Goal: Task Accomplishment & Management: Use online tool/utility

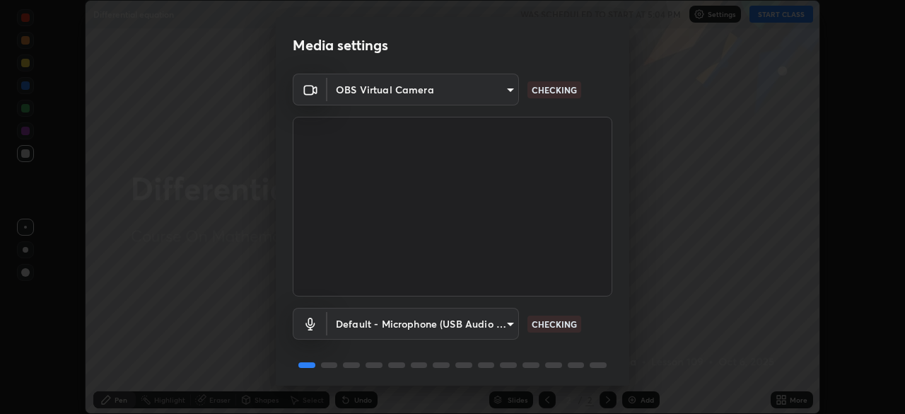
scroll to position [50, 0]
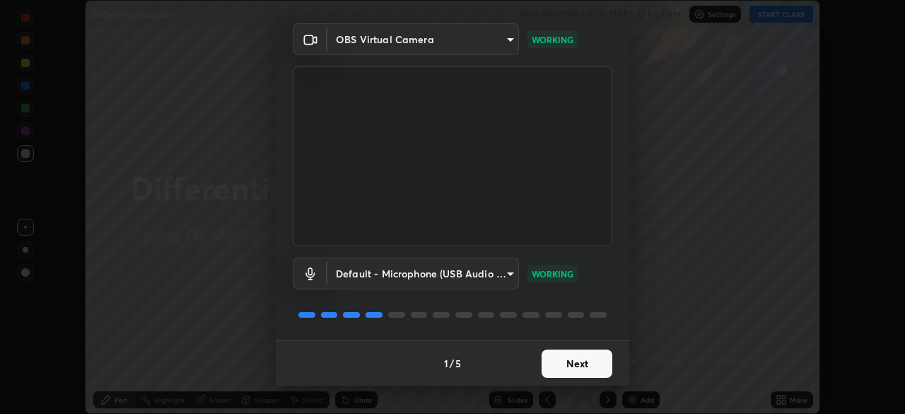
click at [603, 358] on button "Next" at bounding box center [577, 363] width 71 height 28
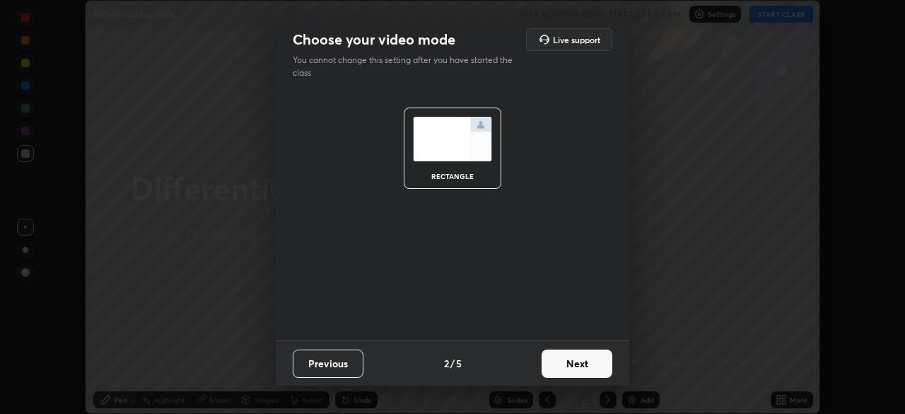
click at [583, 357] on button "Next" at bounding box center [577, 363] width 71 height 28
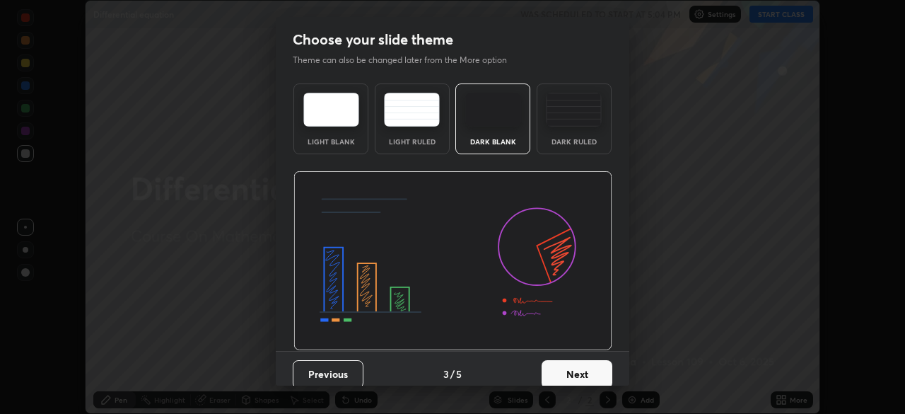
scroll to position [11, 0]
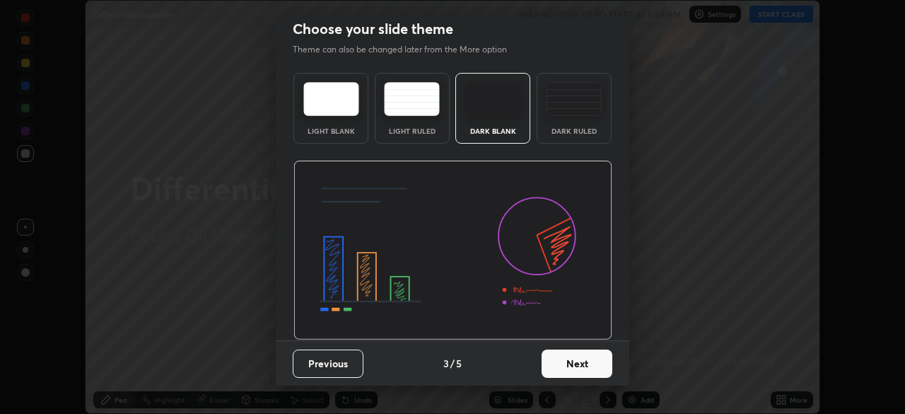
click at [573, 358] on button "Next" at bounding box center [577, 363] width 71 height 28
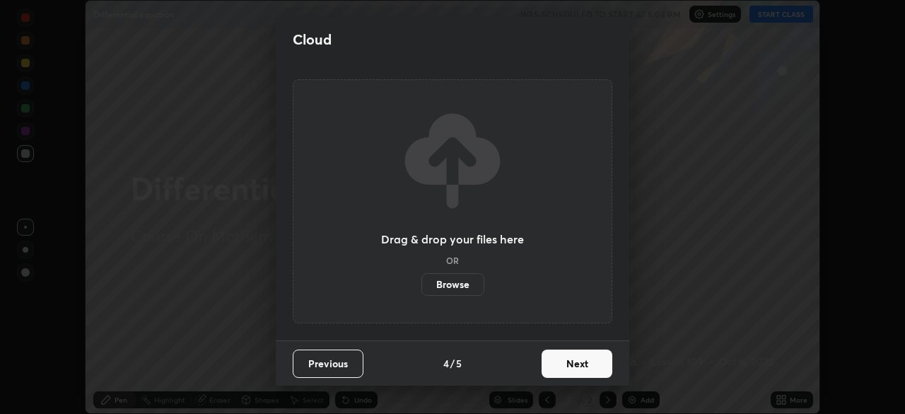
click at [572, 362] on button "Next" at bounding box center [577, 363] width 71 height 28
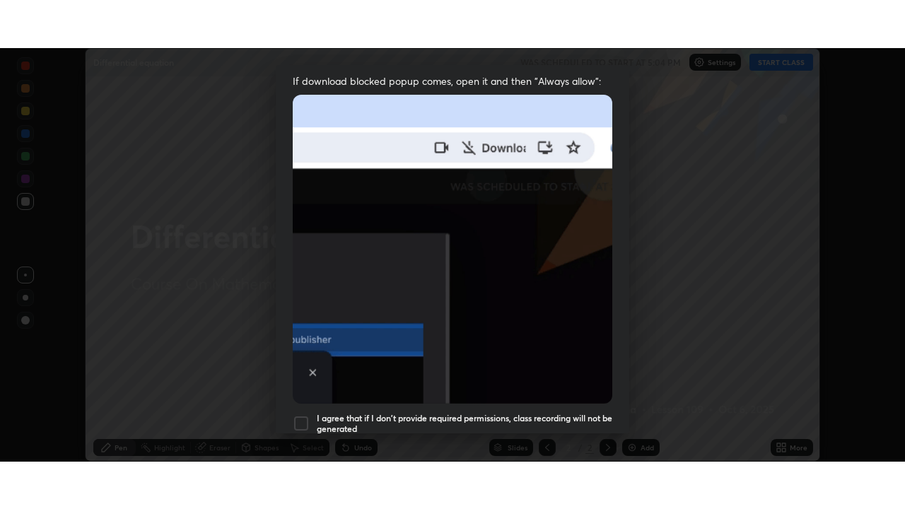
scroll to position [339, 0]
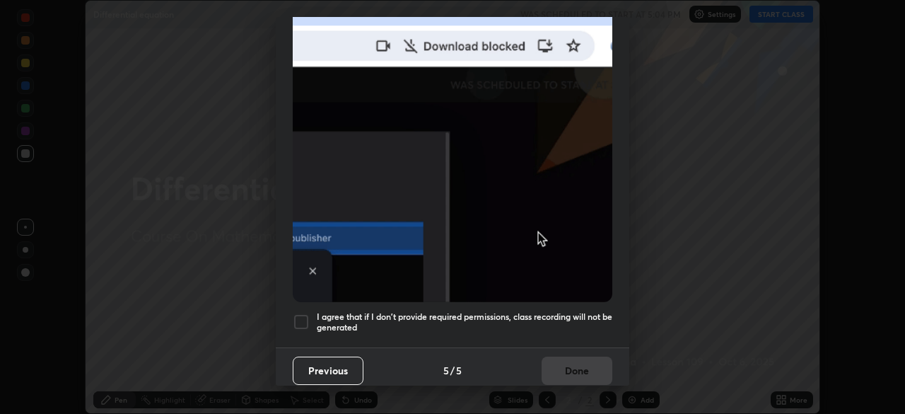
click at [307, 314] on div at bounding box center [301, 321] width 17 height 17
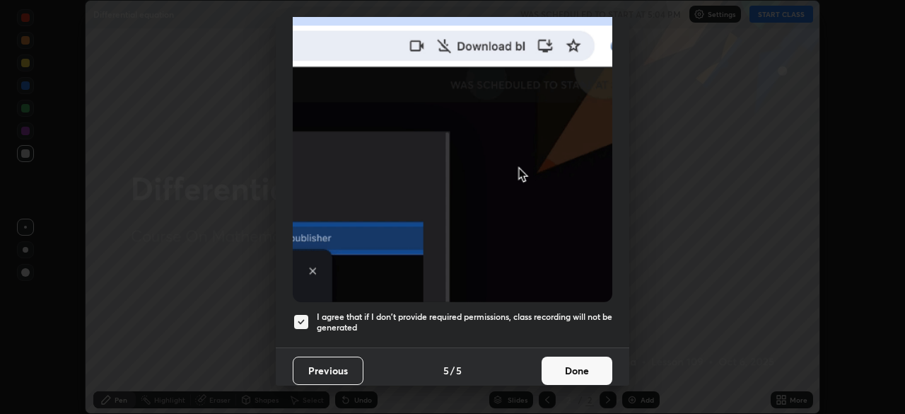
click at [571, 376] on button "Done" at bounding box center [577, 370] width 71 height 28
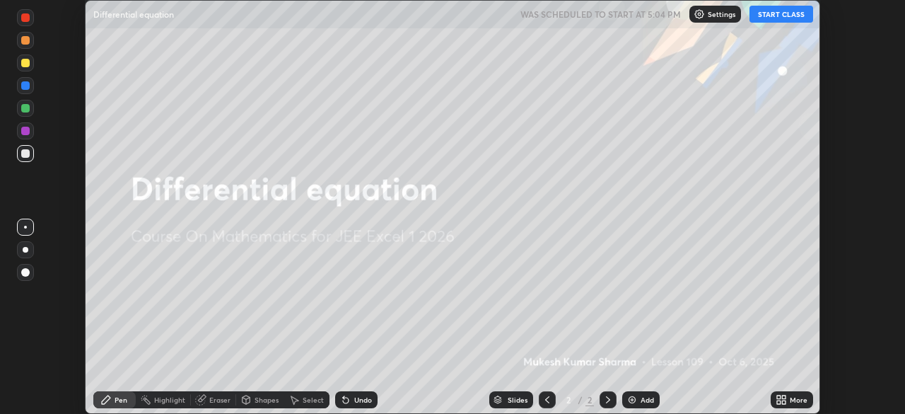
click at [775, 10] on button "START CLASS" at bounding box center [781, 14] width 64 height 17
click at [648, 399] on div "Add" at bounding box center [646, 399] width 13 height 7
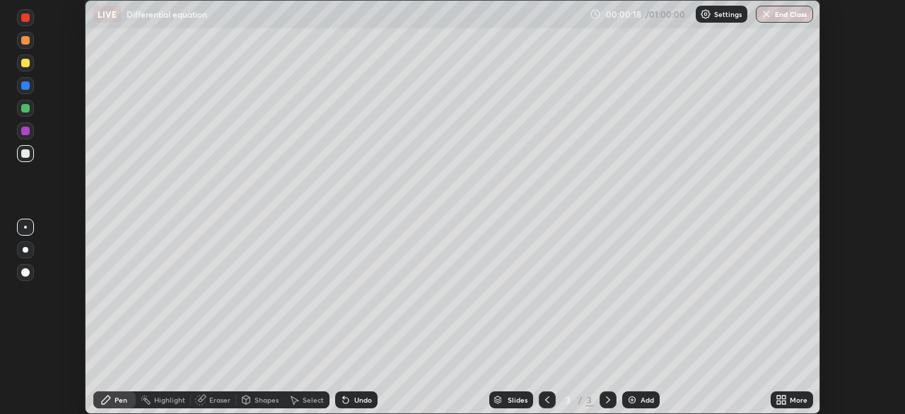
click at [789, 398] on div "More" at bounding box center [792, 399] width 42 height 17
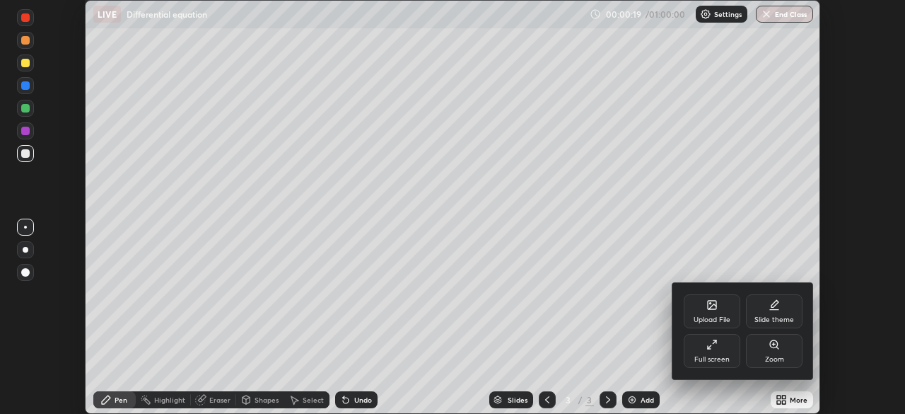
click at [710, 346] on icon at bounding box center [710, 347] width 4 height 4
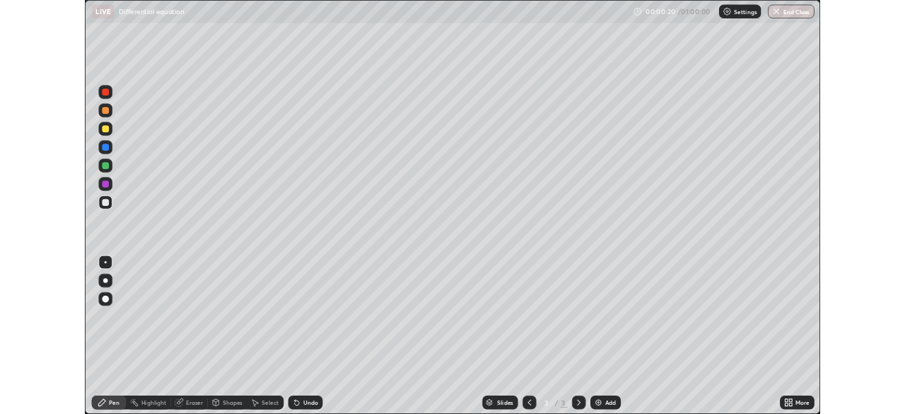
scroll to position [509, 905]
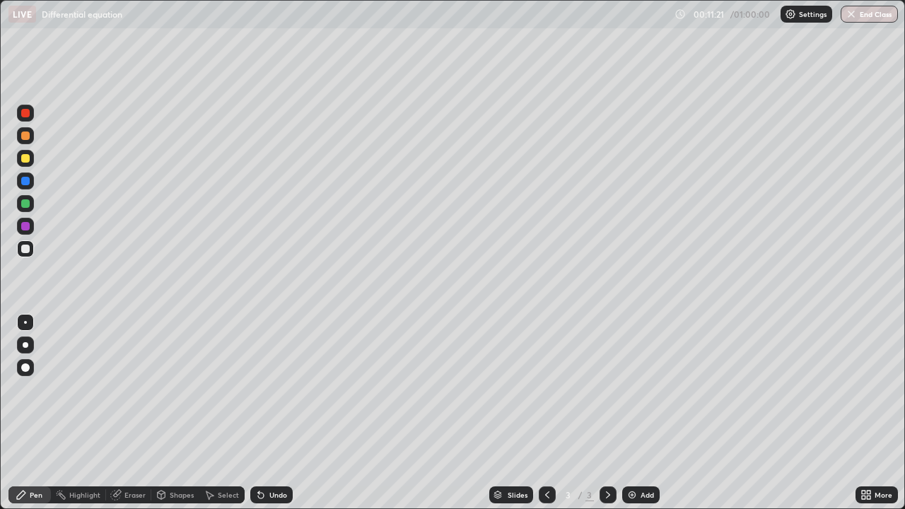
click at [28, 162] on div at bounding box center [25, 158] width 8 height 8
click at [24, 343] on div at bounding box center [26, 345] width 6 height 6
click at [641, 413] on div "Add" at bounding box center [640, 494] width 37 height 17
click at [546, 413] on icon at bounding box center [547, 494] width 11 height 11
click at [223, 413] on div "Select" at bounding box center [228, 494] width 21 height 7
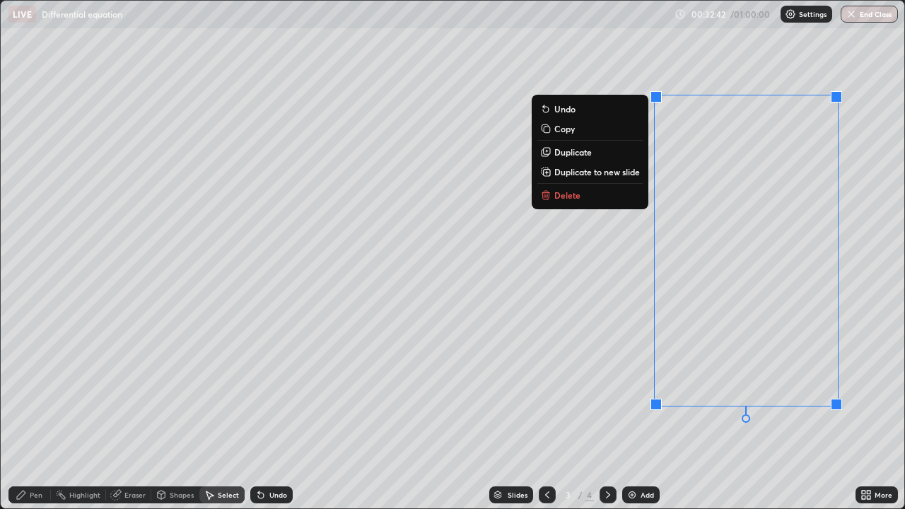
click at [572, 198] on p "Delete" at bounding box center [567, 194] width 26 height 11
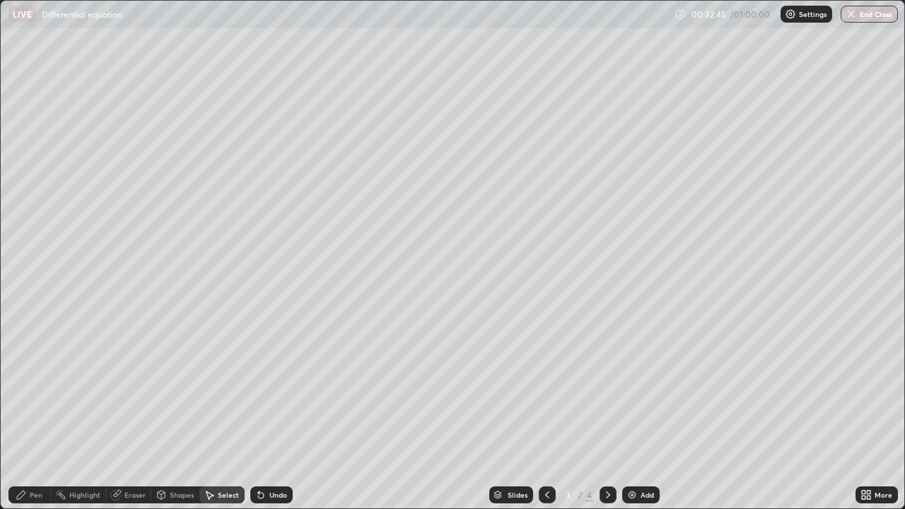
click at [37, 413] on div "Pen" at bounding box center [36, 494] width 13 height 7
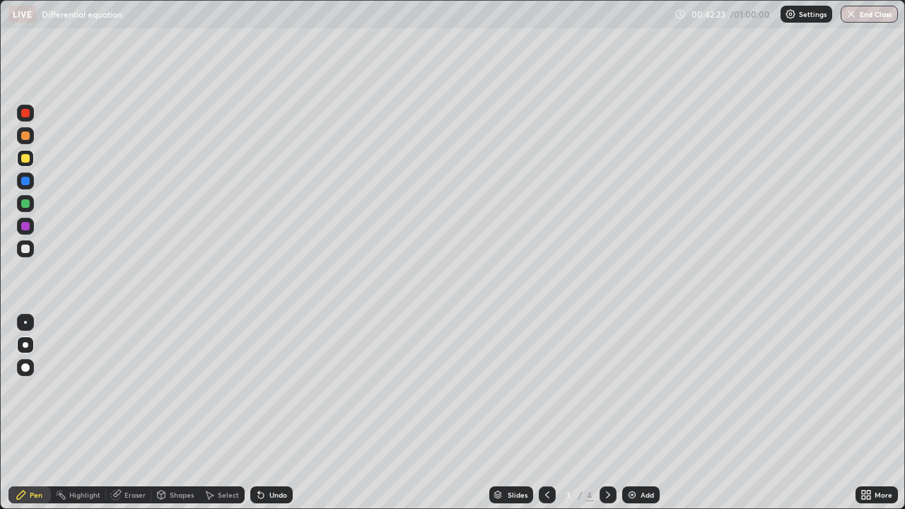
click at [640, 413] on div "Add" at bounding box center [646, 494] width 13 height 7
click at [142, 413] on div "Eraser" at bounding box center [134, 494] width 21 height 7
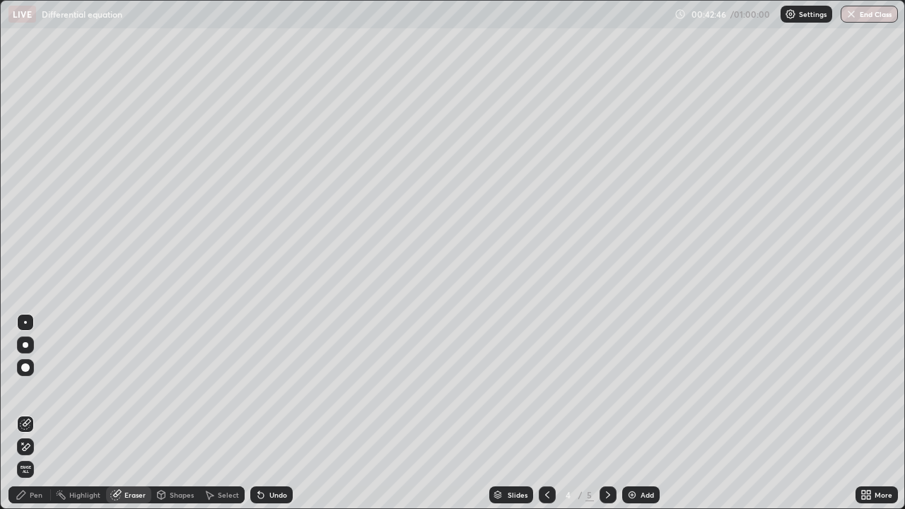
click at [30, 413] on div "Pen" at bounding box center [36, 494] width 13 height 7
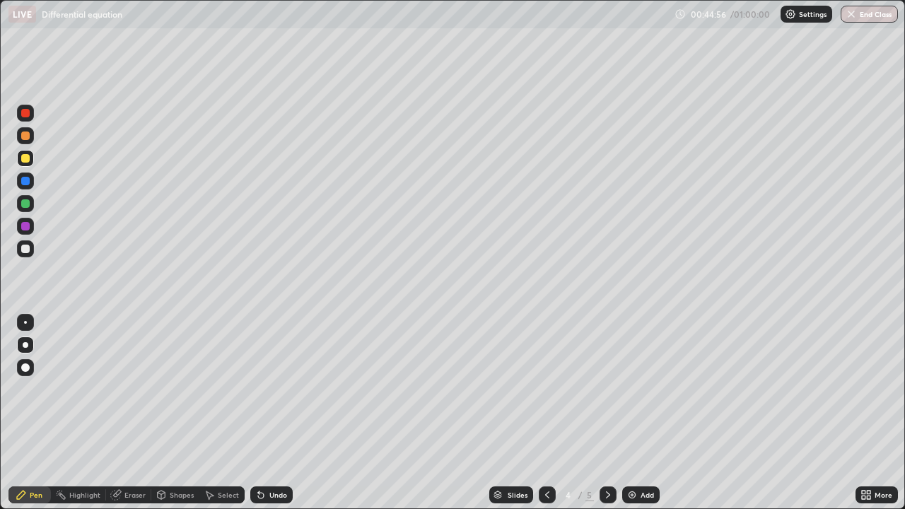
click at [650, 413] on div "Add" at bounding box center [646, 494] width 13 height 7
click at [271, 413] on div "Undo" at bounding box center [271, 494] width 42 height 17
click at [274, 413] on div "Undo" at bounding box center [278, 494] width 18 height 7
click at [277, 413] on div "Undo" at bounding box center [278, 494] width 18 height 7
click at [269, 413] on div "Undo" at bounding box center [278, 494] width 18 height 7
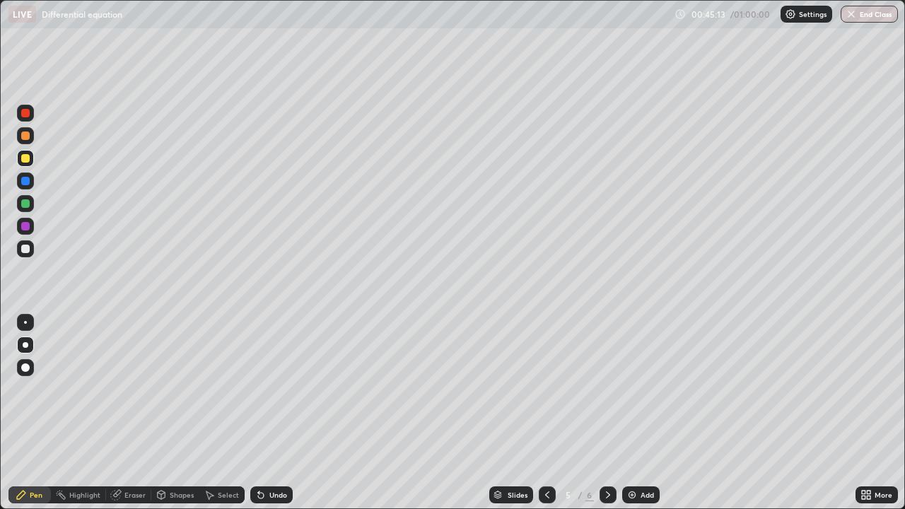
click at [269, 413] on div "Undo" at bounding box center [278, 494] width 18 height 7
click at [132, 413] on div "Eraser" at bounding box center [134, 494] width 21 height 7
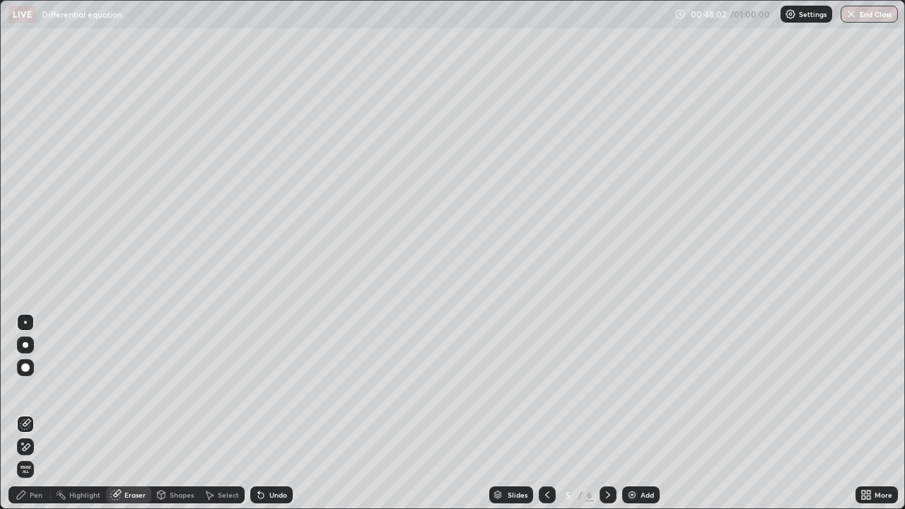
click at [39, 413] on div "Pen" at bounding box center [36, 494] width 13 height 7
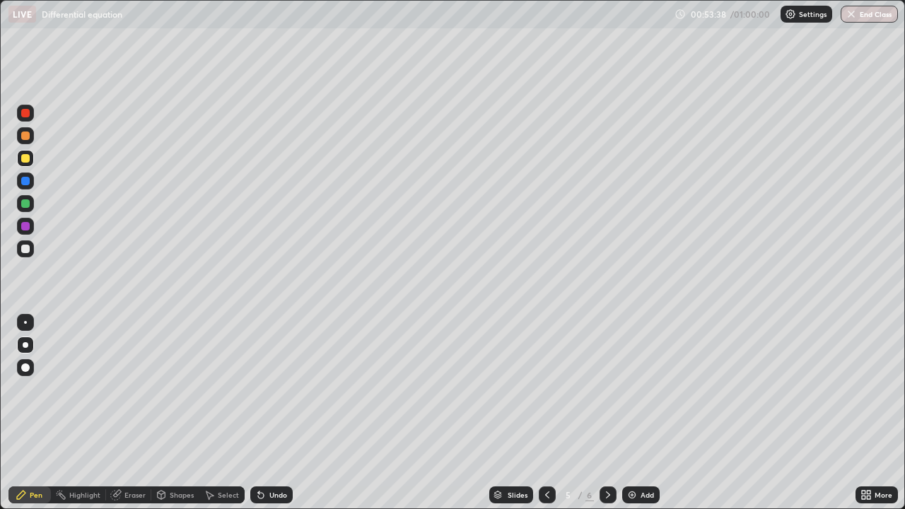
click at [859, 18] on button "End Class" at bounding box center [869, 14] width 57 height 17
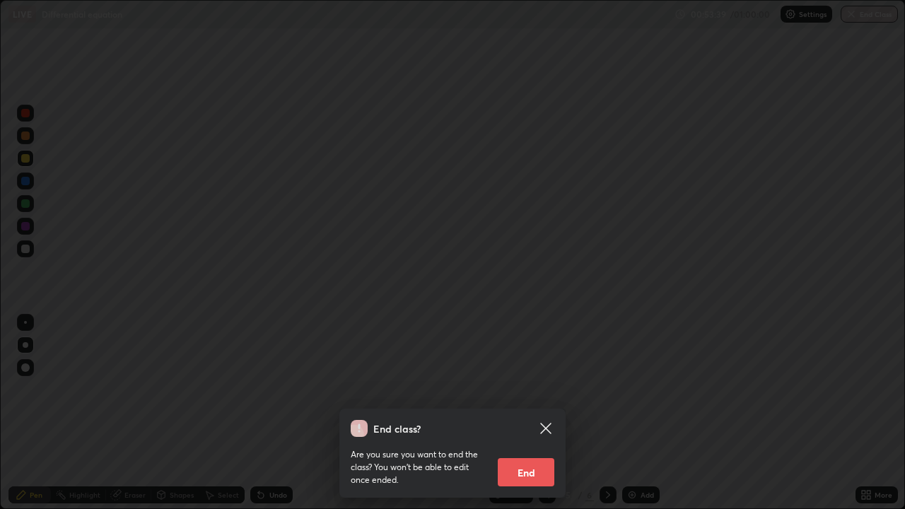
click at [536, 413] on button "End" at bounding box center [526, 472] width 57 height 28
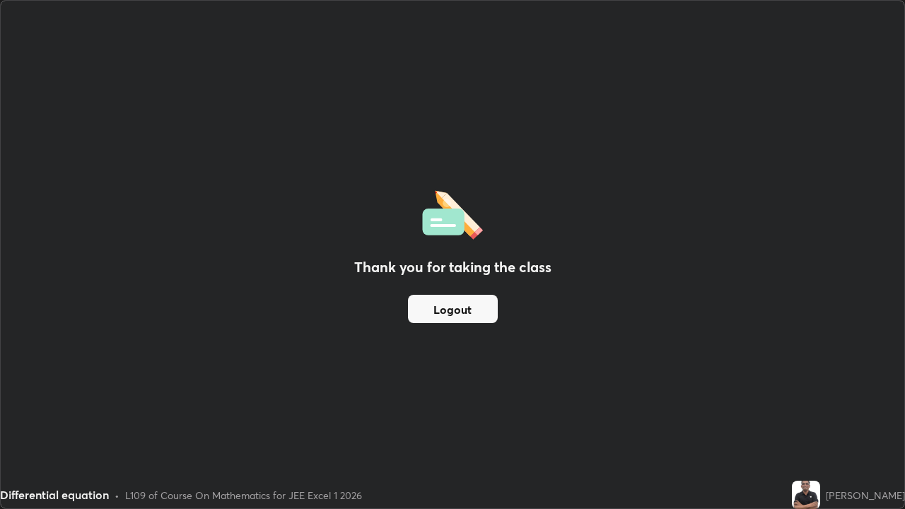
click at [456, 312] on button "Logout" at bounding box center [453, 309] width 90 height 28
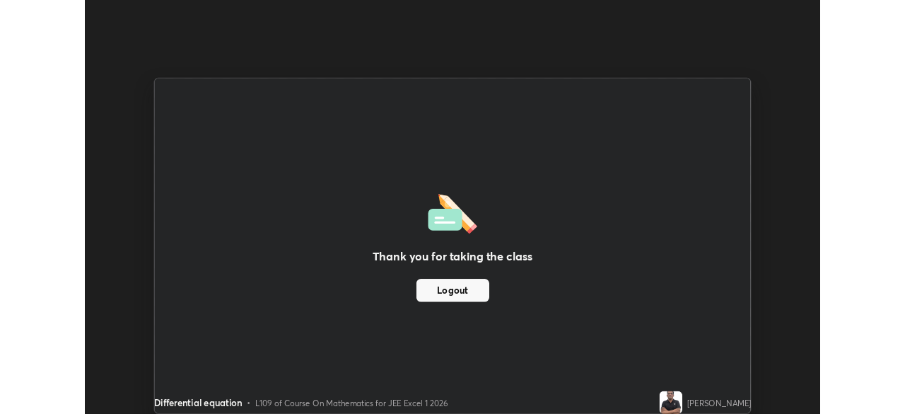
scroll to position [70279, 69788]
